Goal: Find specific page/section: Find specific page/section

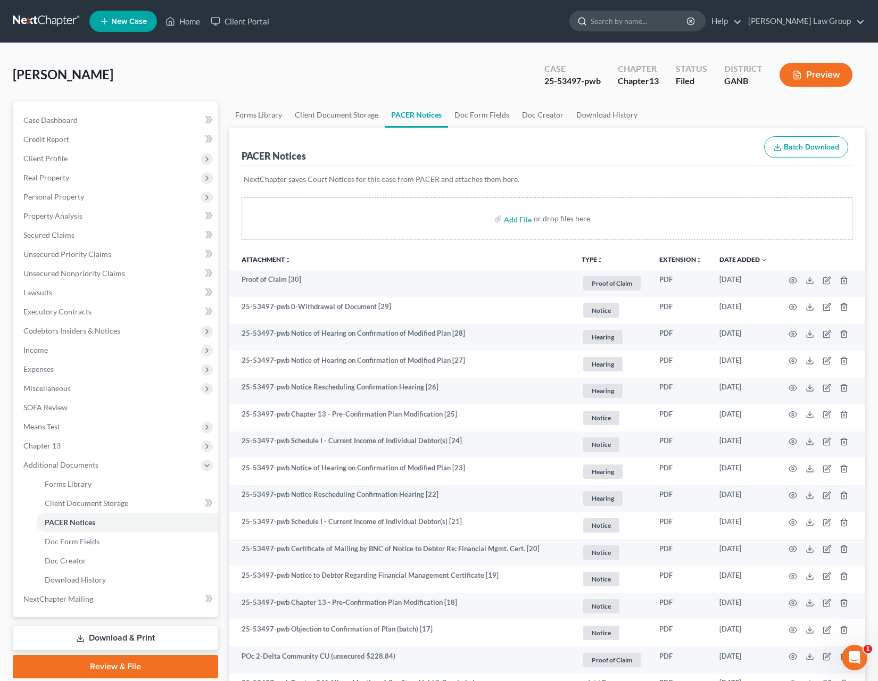
click at [688, 18] on input "search" at bounding box center [639, 21] width 97 height 20
type input "[PERSON_NAME]"
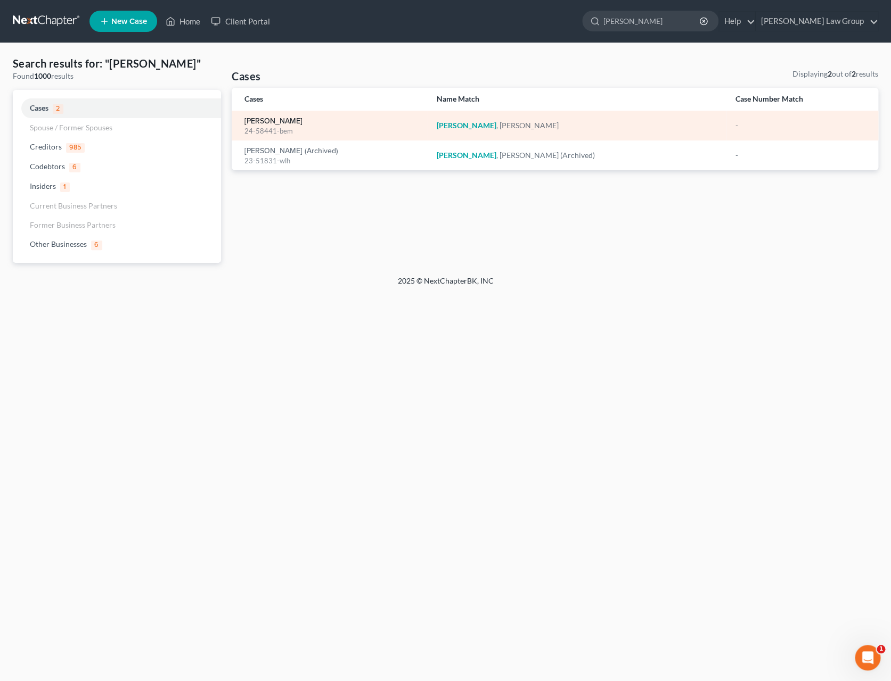
click at [274, 125] on link "[PERSON_NAME]" at bounding box center [273, 121] width 58 height 7
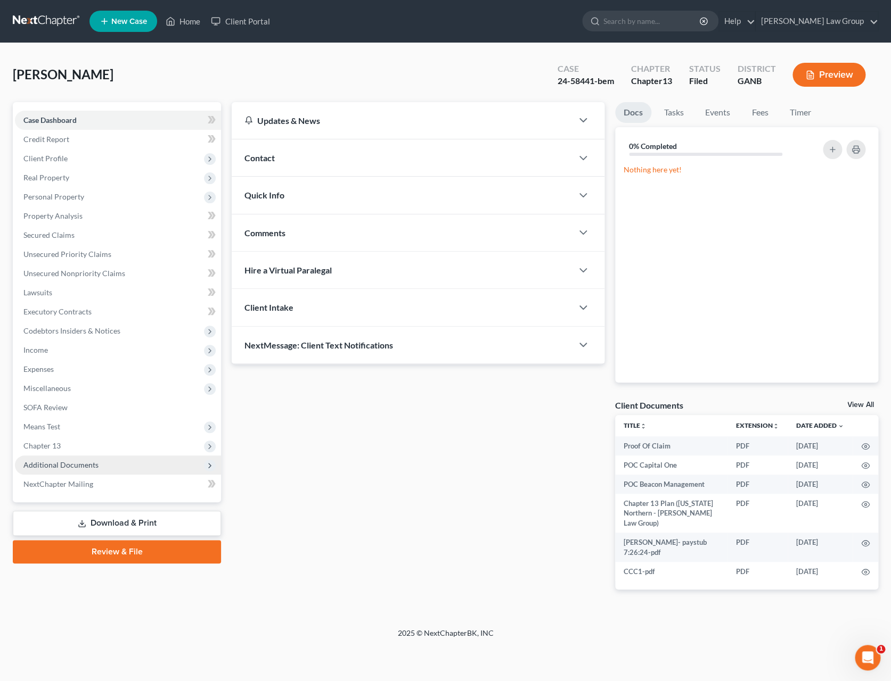
click at [84, 462] on span "Additional Documents" at bounding box center [60, 464] width 75 height 9
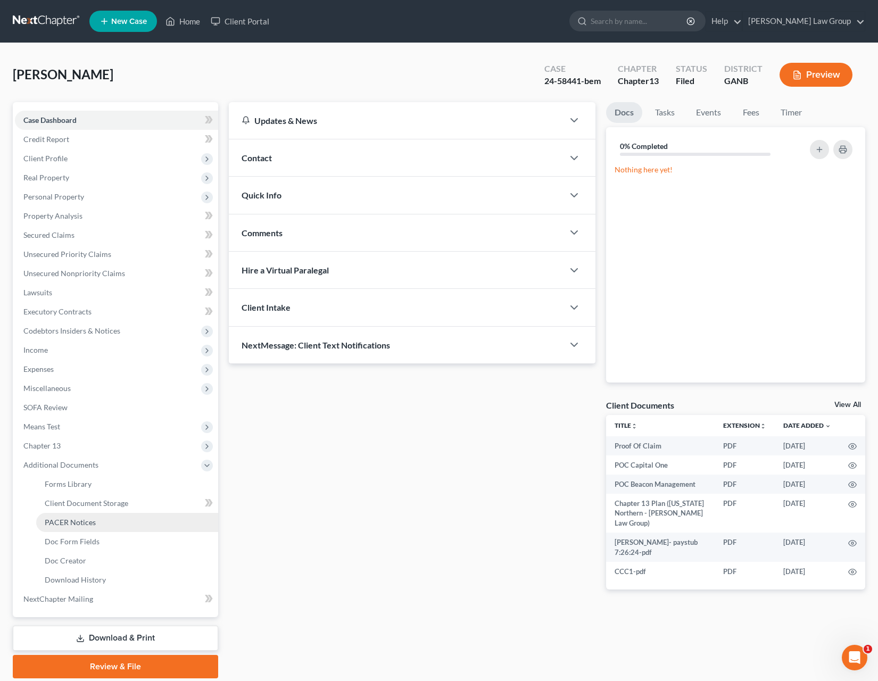
click at [101, 527] on link "PACER Notices" at bounding box center [127, 522] width 182 height 19
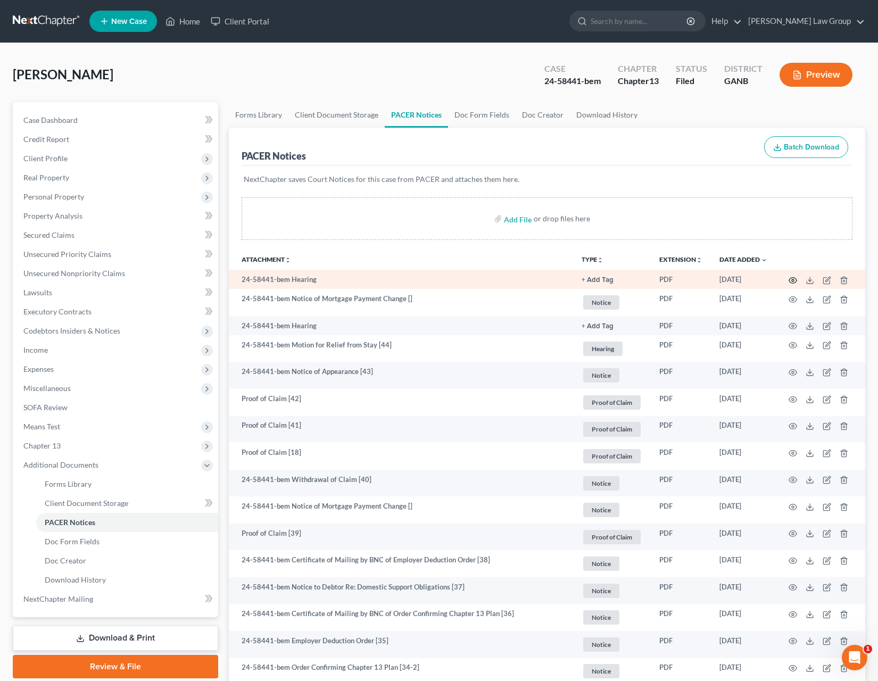
click at [797, 282] on td at bounding box center [820, 279] width 89 height 19
click at [797, 282] on icon "button" at bounding box center [794, 280] width 8 height 6
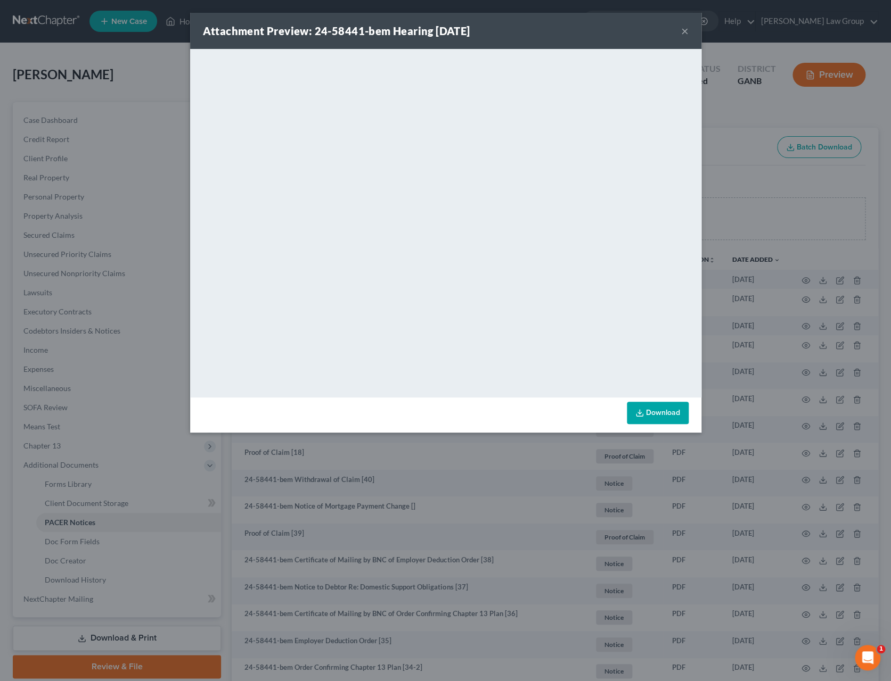
click at [685, 34] on button "×" at bounding box center [684, 30] width 7 height 13
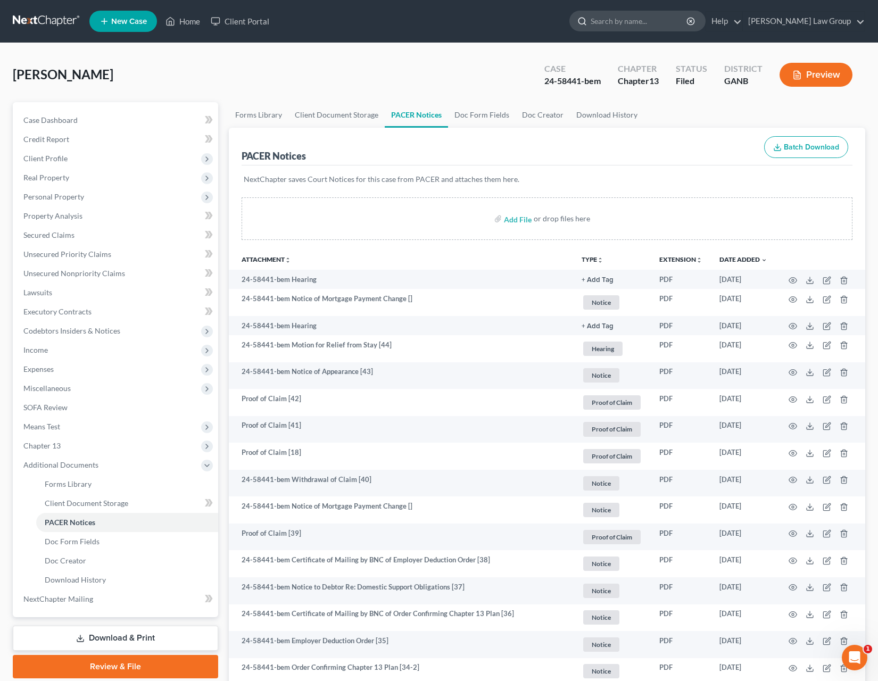
click at [670, 26] on input "search" at bounding box center [639, 21] width 97 height 20
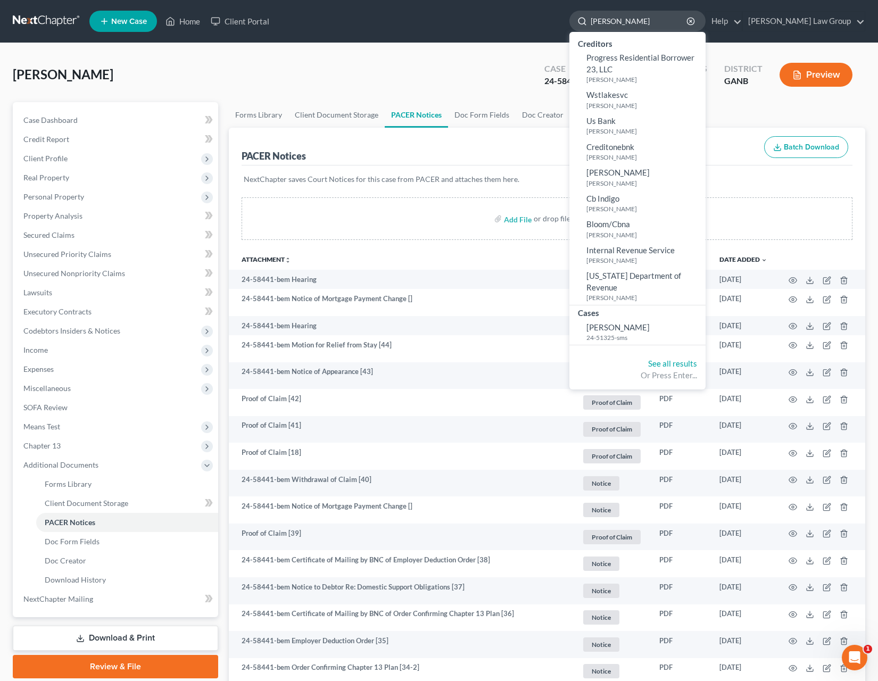
type input "[PERSON_NAME]"
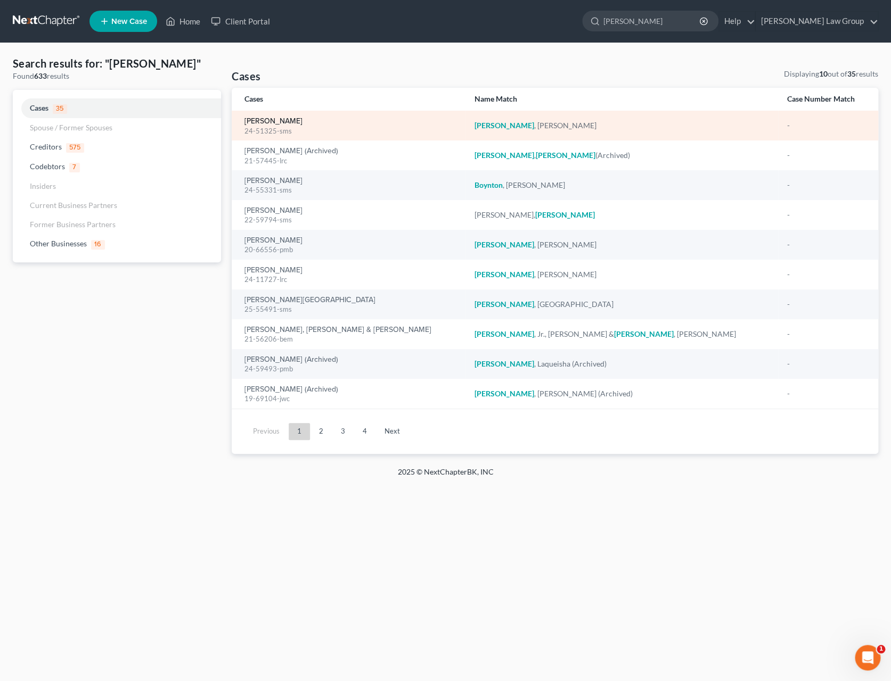
click at [268, 125] on link "[PERSON_NAME]" at bounding box center [273, 121] width 58 height 7
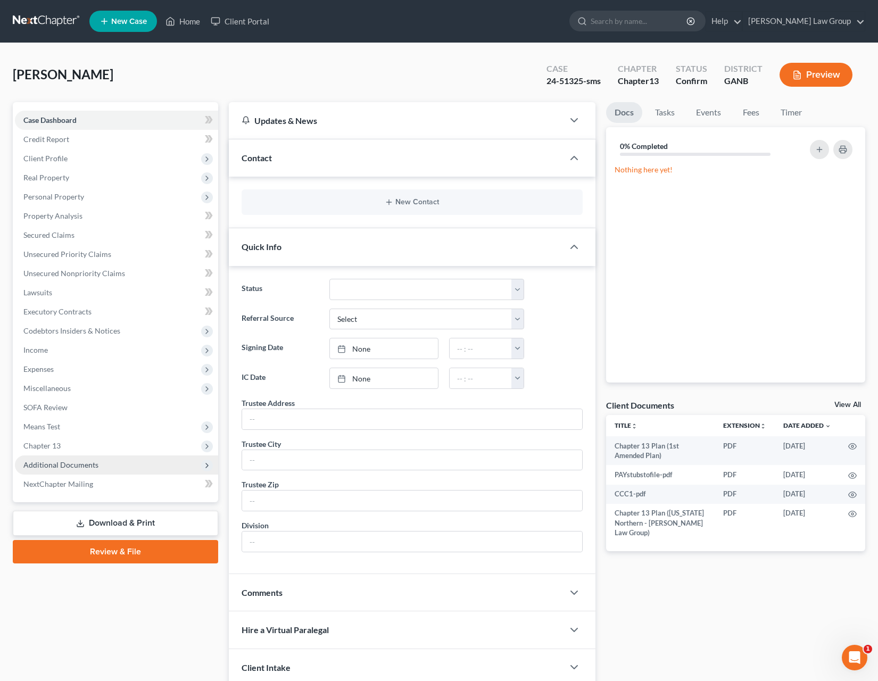
click at [102, 461] on span "Additional Documents" at bounding box center [116, 465] width 203 height 19
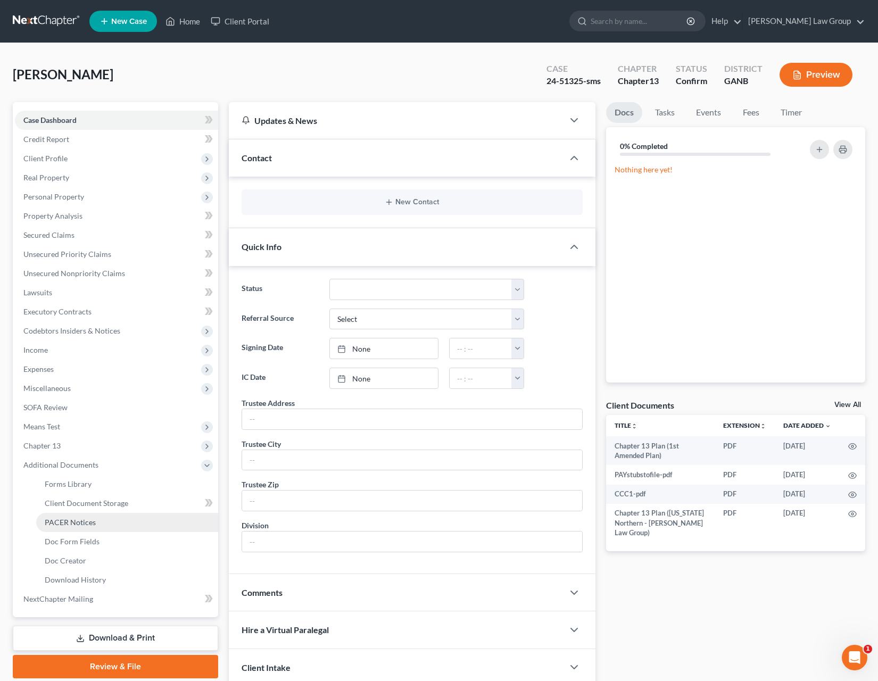
click at [113, 525] on link "PACER Notices" at bounding box center [127, 522] width 182 height 19
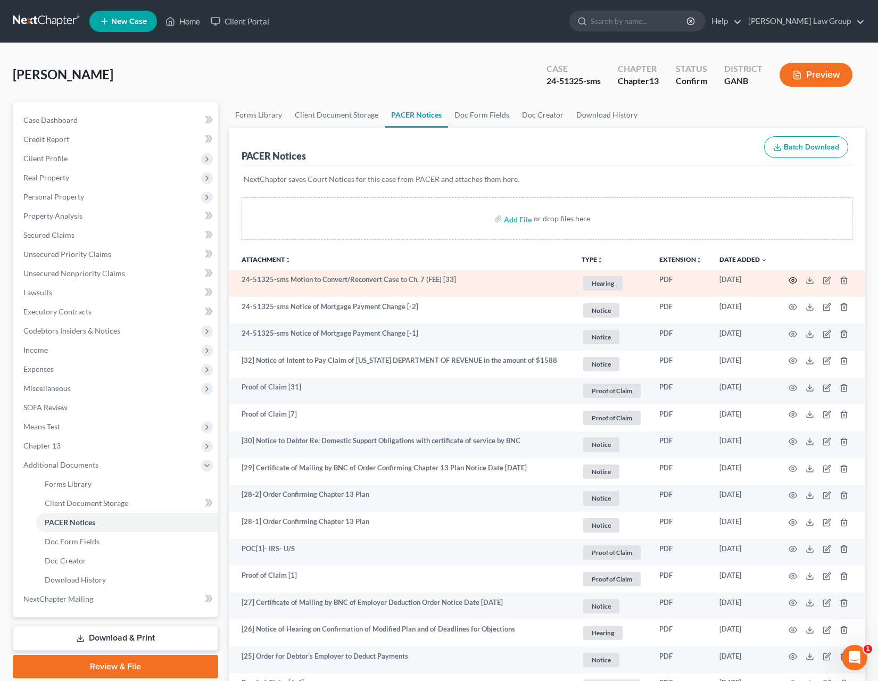
click at [795, 283] on icon "button" at bounding box center [793, 280] width 9 height 9
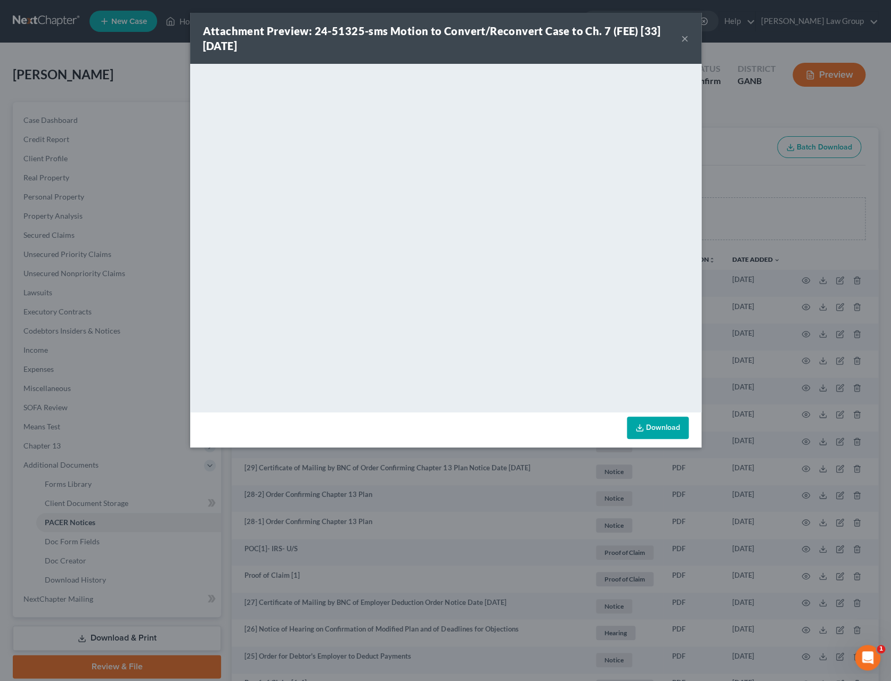
click at [682, 42] on button "×" at bounding box center [684, 38] width 7 height 13
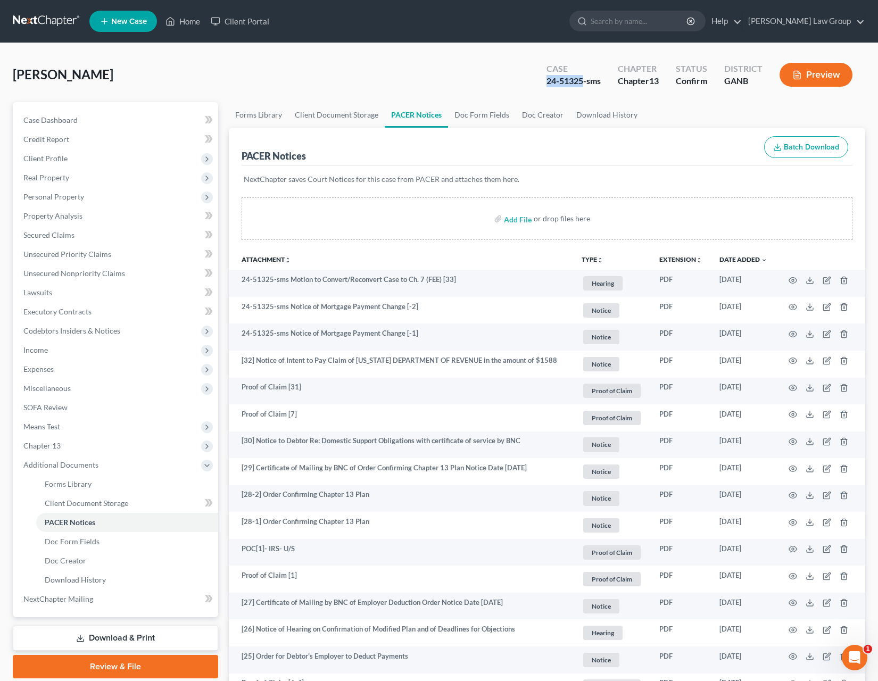
drag, startPoint x: 582, startPoint y: 80, endPoint x: 506, endPoint y: 84, distance: 76.2
click at [509, 81] on div "[PERSON_NAME] Upgraded Case 24-51325-sms Chapter Chapter 13 Status Confirm Dist…" at bounding box center [439, 79] width 853 height 46
copy div "24-51325"
